Goal: Task Accomplishment & Management: Complete application form

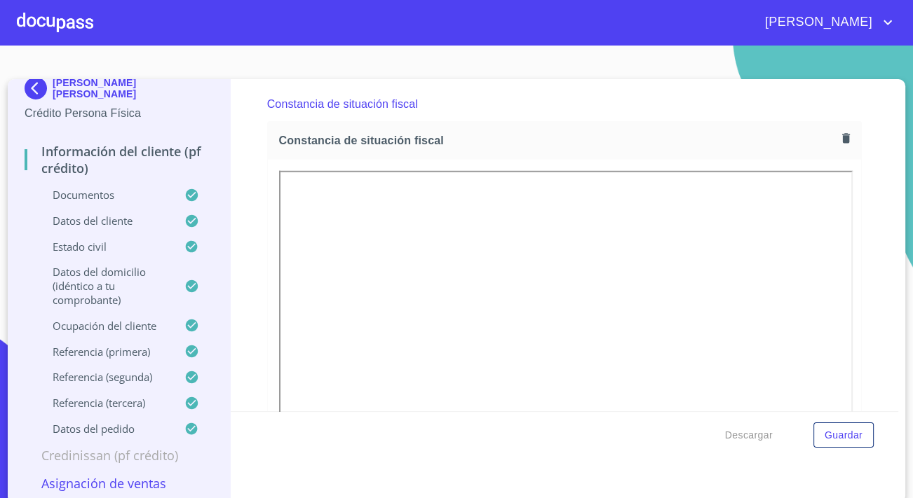
scroll to position [4, 0]
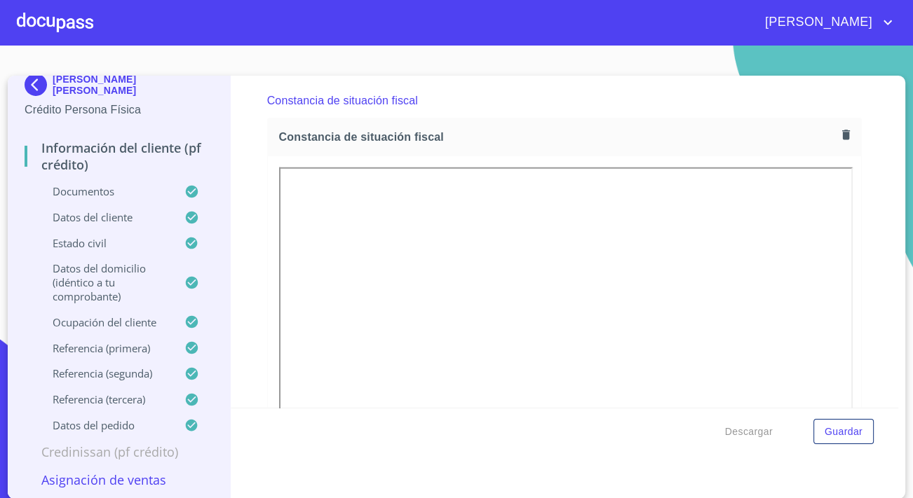
click at [111, 474] on p "Asignación de Ventas" at bounding box center [119, 480] width 189 height 17
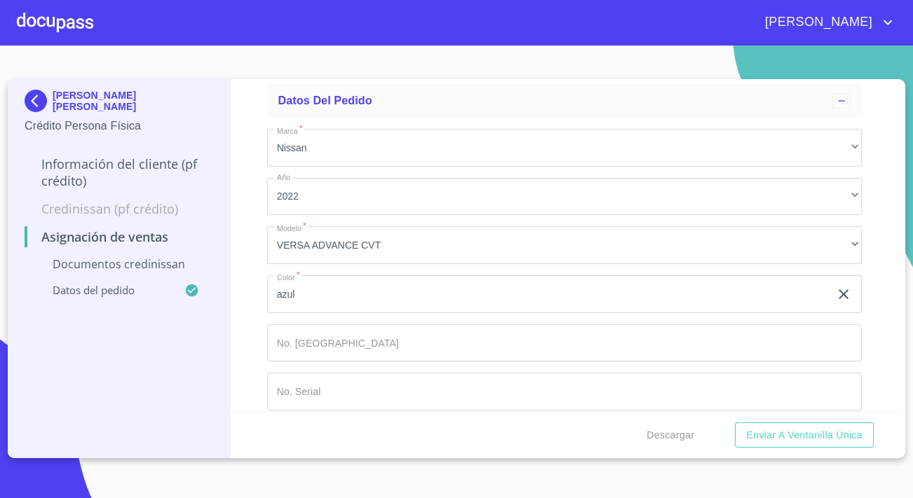
scroll to position [352, 0]
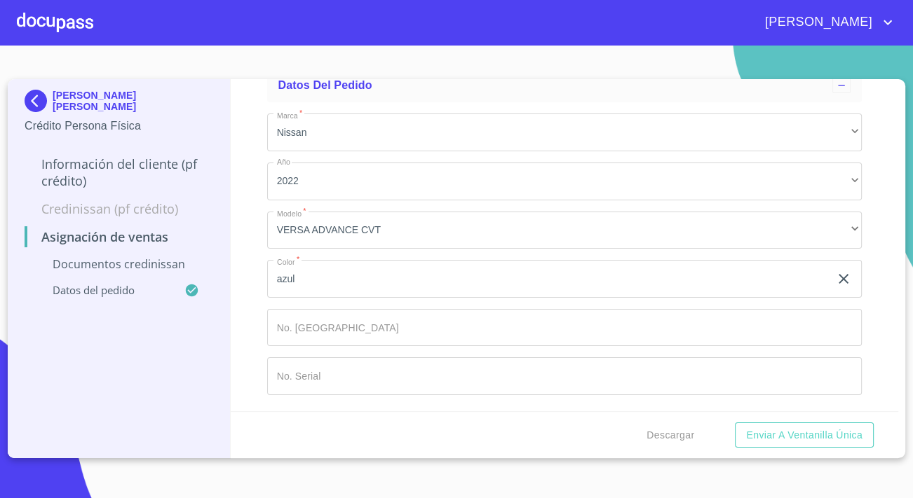
click at [107, 270] on p "Documentos CrediNissan" at bounding box center [119, 264] width 189 height 15
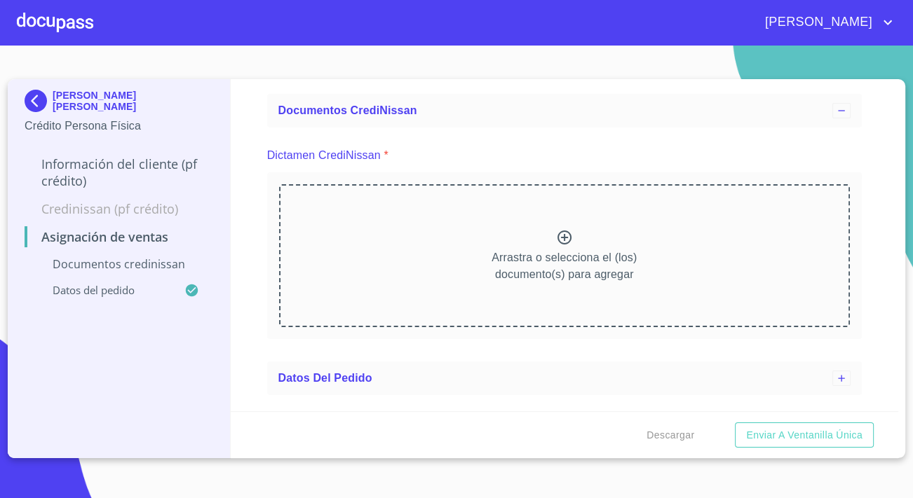
scroll to position [59, 0]
click at [425, 238] on div "Arrastra o selecciona el (los) documento(s) para agregar" at bounding box center [564, 255] width 571 height 143
click at [398, 269] on div "Arrastra o selecciona el (los) documento(s) para agregar" at bounding box center [564, 255] width 571 height 143
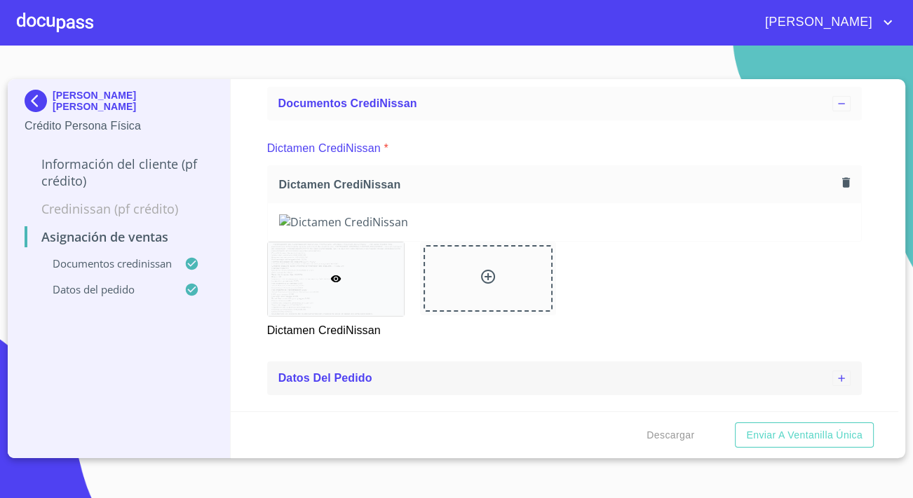
scroll to position [609, 0]
click at [778, 435] on span "Enviar a Ventanilla única" at bounding box center [804, 436] width 116 height 18
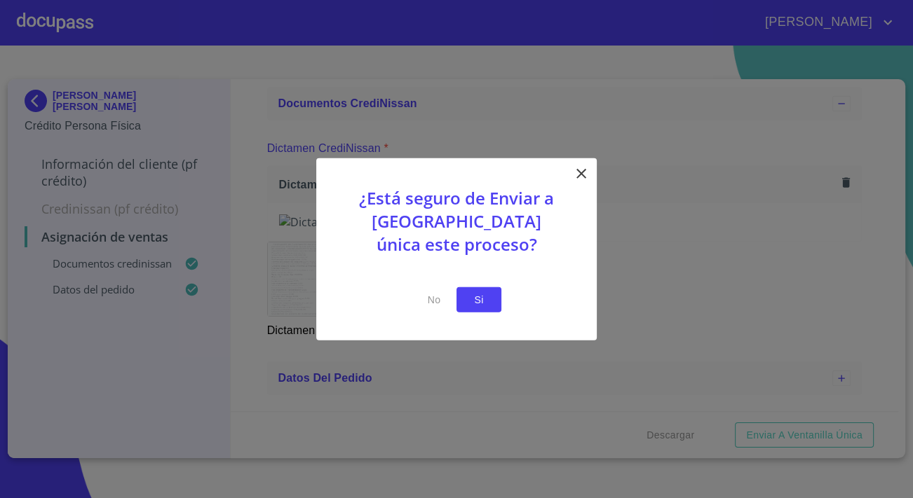
click at [482, 301] on span "Si" at bounding box center [479, 300] width 22 height 18
